Goal: Navigation & Orientation: Go to known website

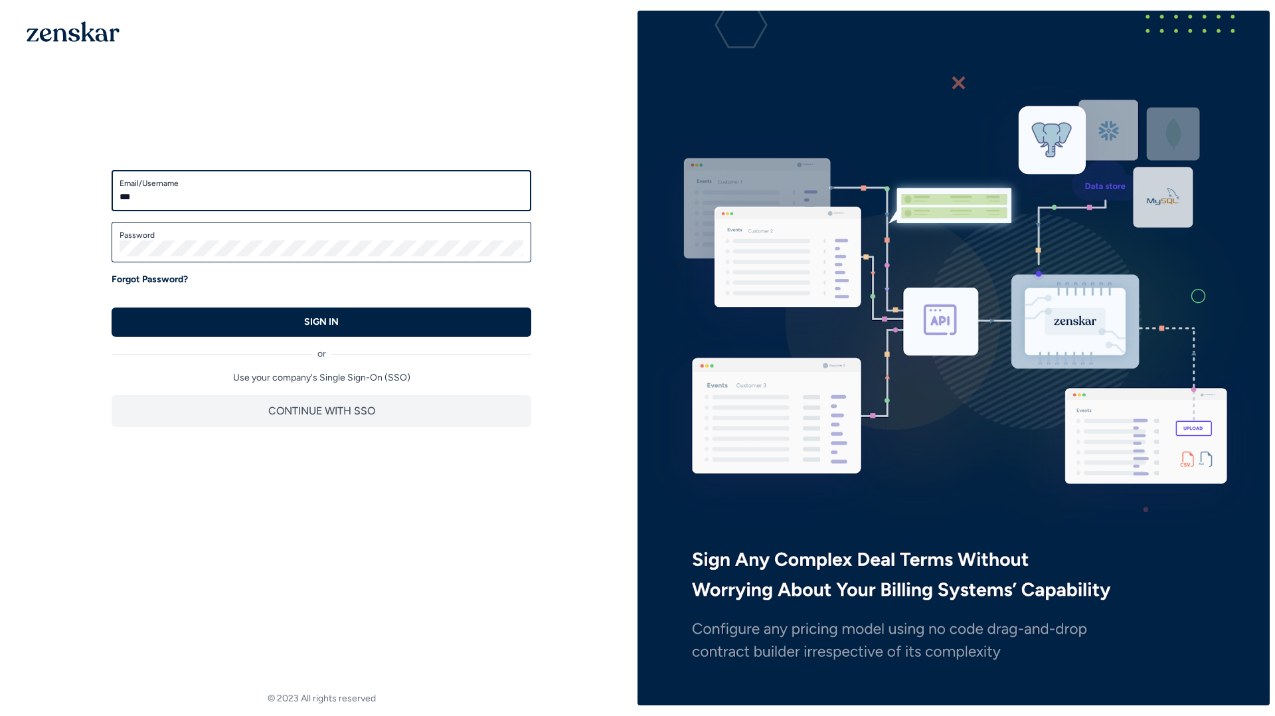
type input "**********"
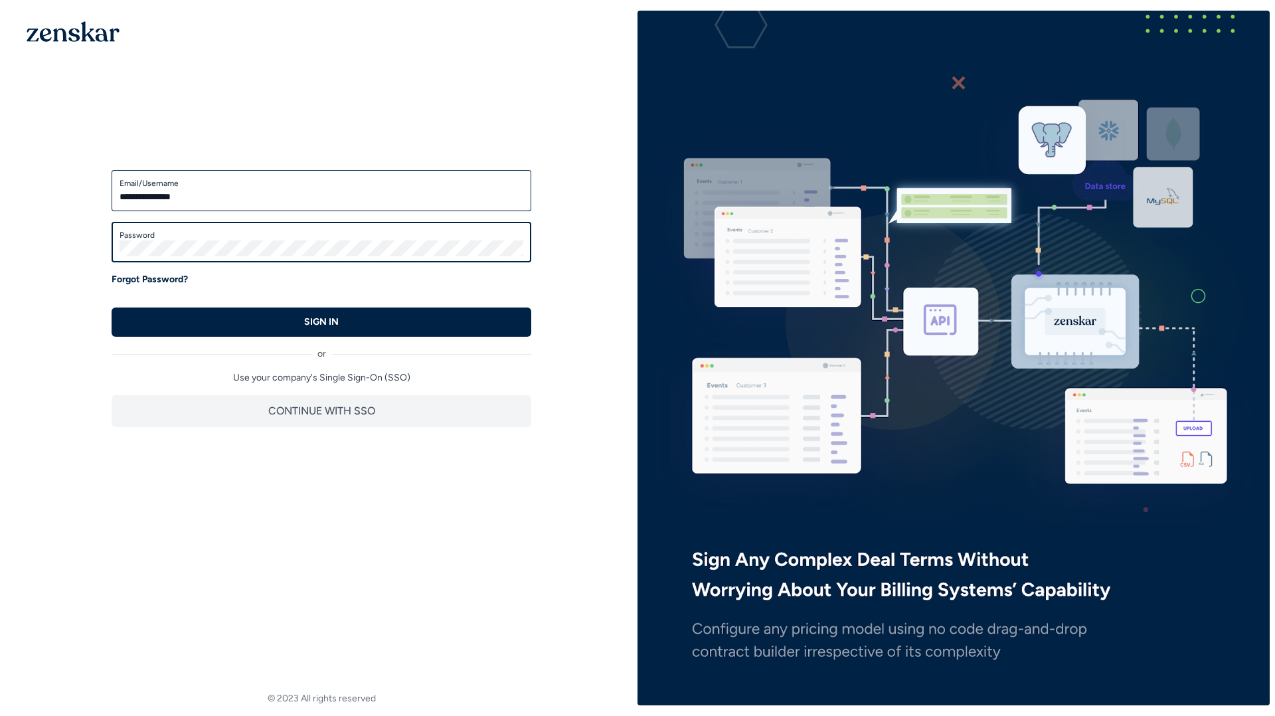
click at [112, 307] on button "SIGN IN" at bounding box center [322, 321] width 420 height 29
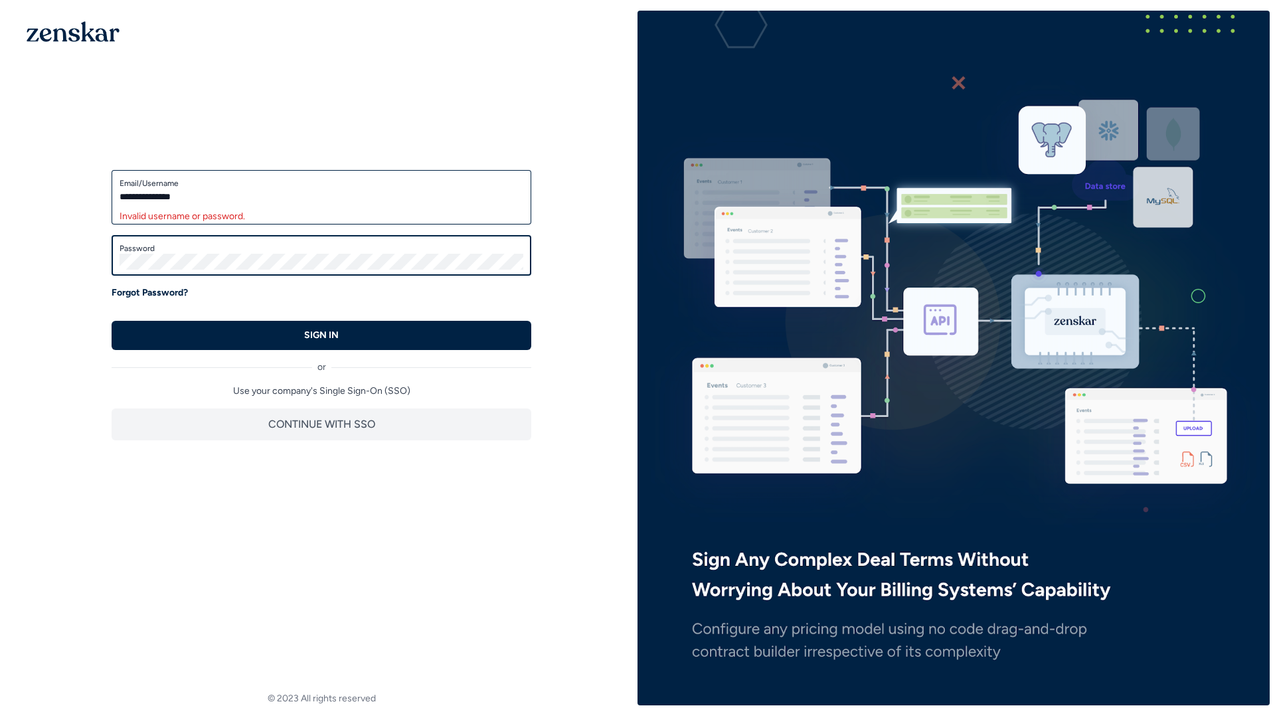
click at [112, 321] on button "SIGN IN" at bounding box center [322, 335] width 420 height 29
